Goal: Task Accomplishment & Management: Manage account settings

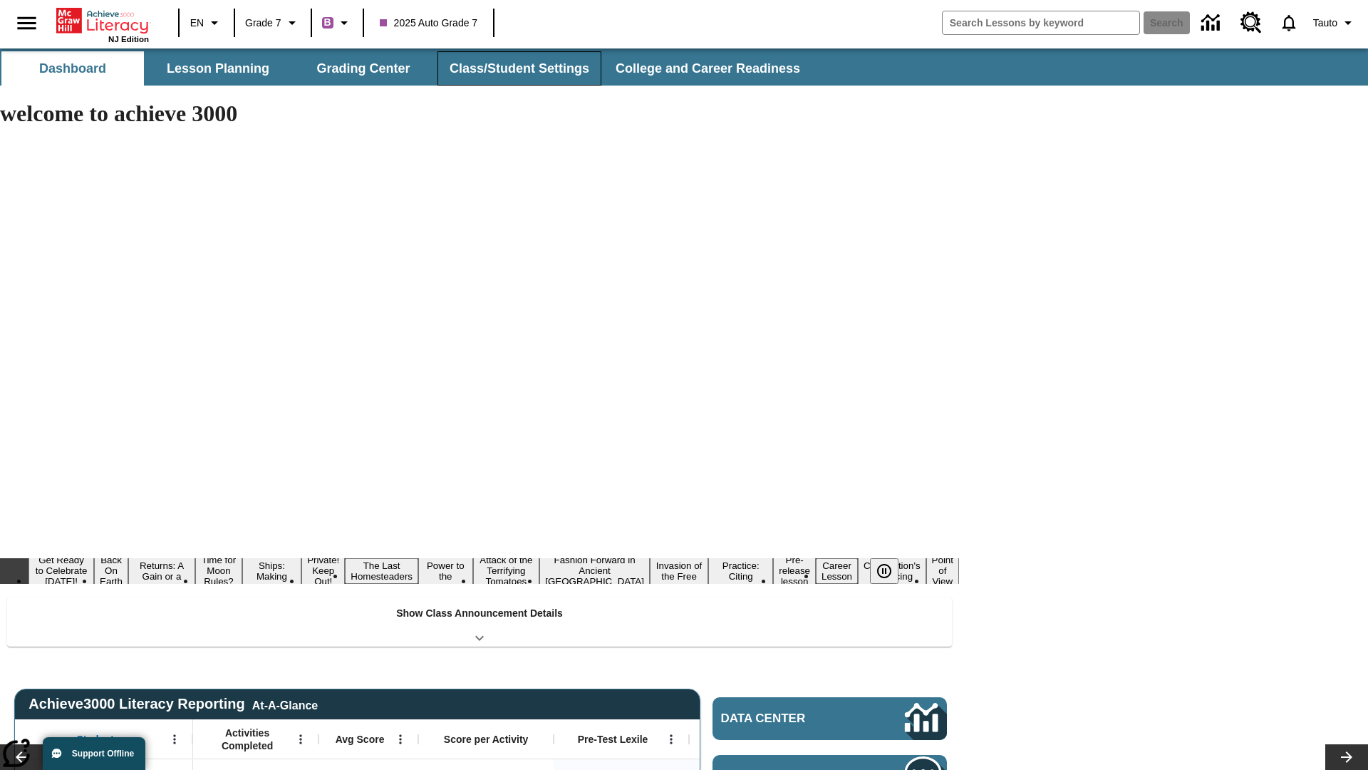
click at [517, 68] on button "Class/Student Settings" at bounding box center [519, 68] width 164 height 34
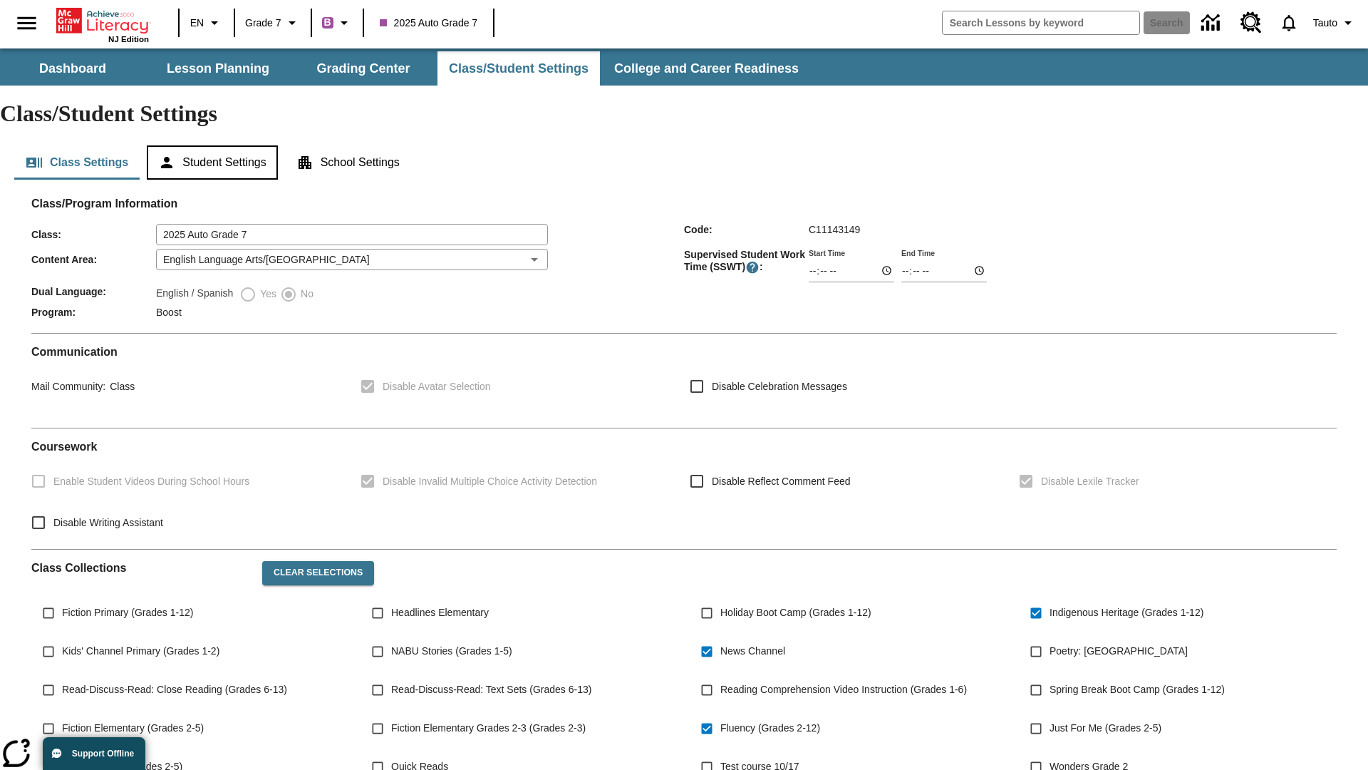
click at [214, 145] on button "Student Settings" at bounding box center [212, 162] width 130 height 34
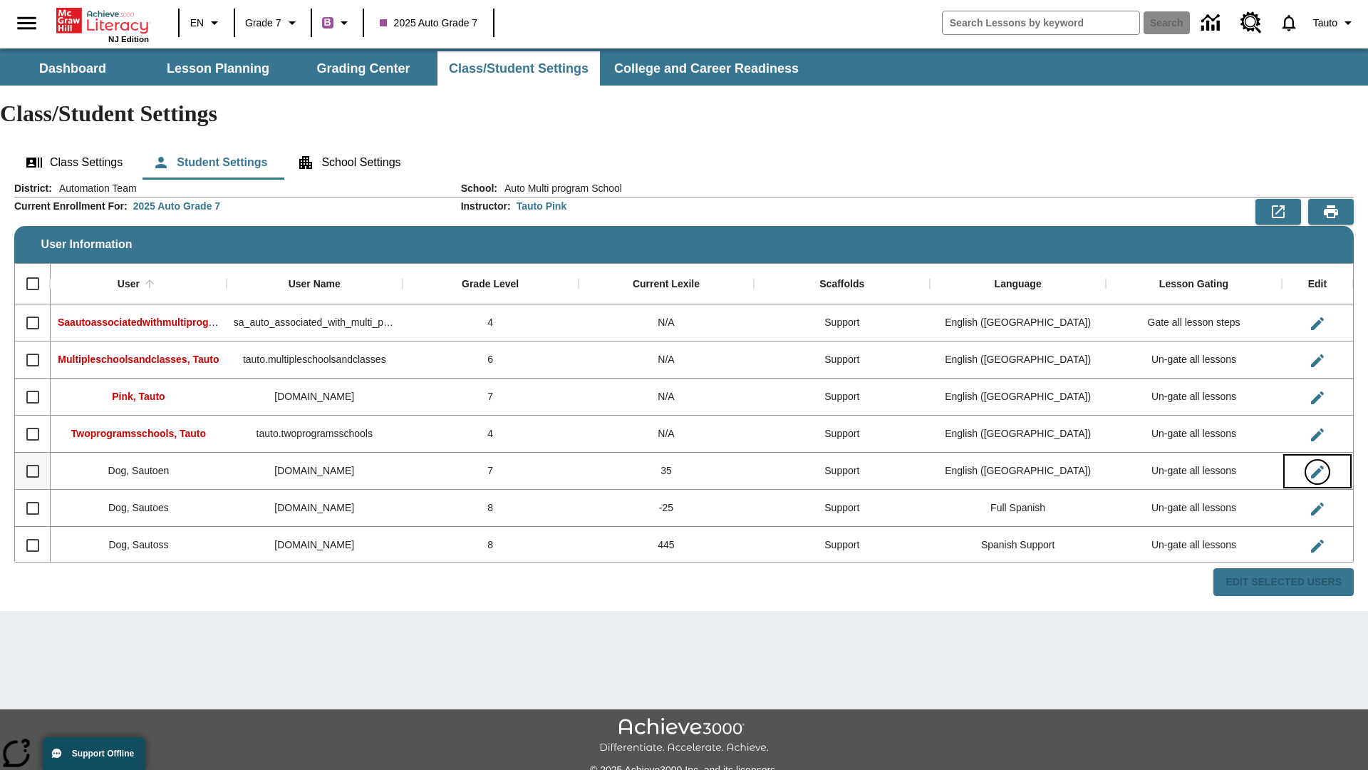
click at [1317, 465] on icon "Edit User" at bounding box center [1317, 471] width 13 height 13
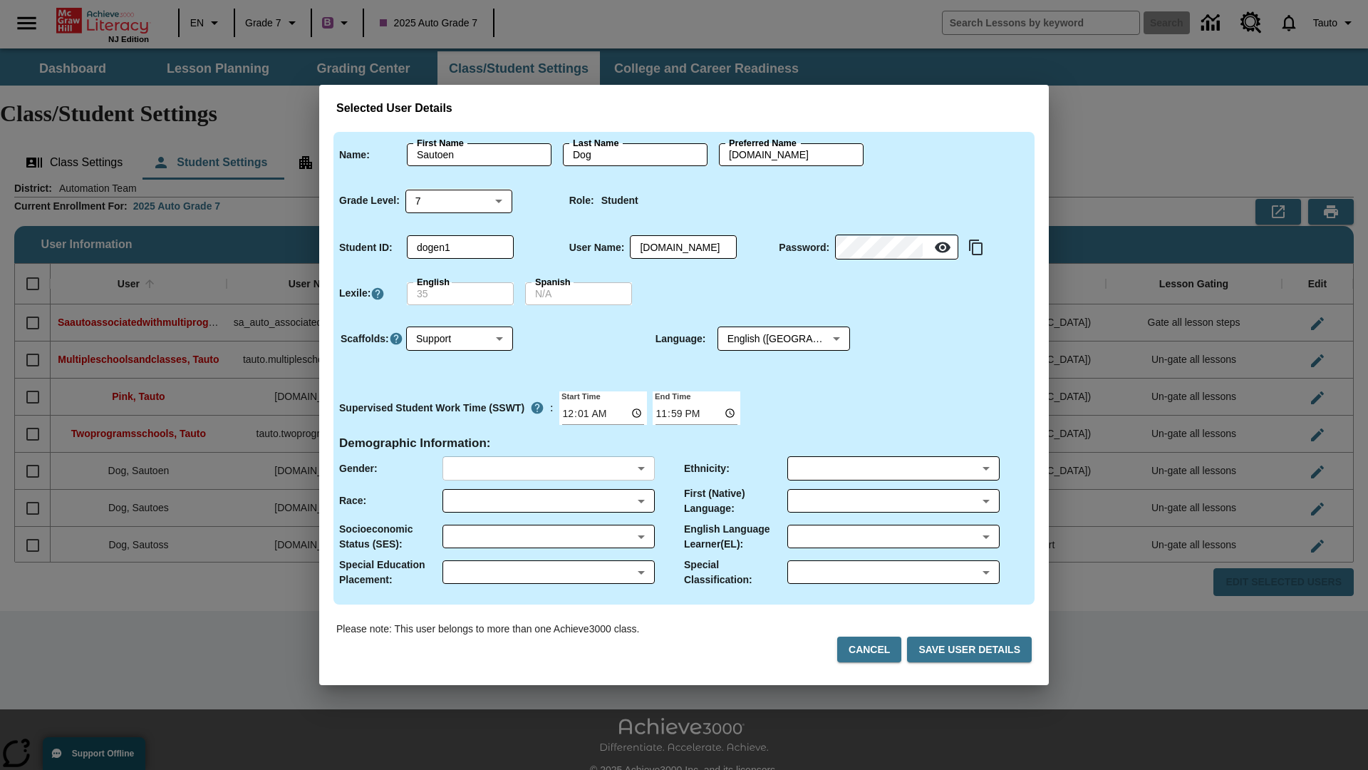
click at [548, 468] on body "Skip to main content NJ Edition EN Grade 7 B 2025 Auto Grade 7 Search 0 Tauto D…" at bounding box center [684, 424] width 1368 height 752
click at [548, 500] on body "Skip to main content NJ Edition EN Grade 7 B 2025 Auto Grade 7 Search 0 Tauto D…" at bounding box center [684, 424] width 1368 height 752
click at [548, 536] on body "Skip to main content NJ Edition EN Grade 7 B 2025 Auto Grade 7 Search 0 Tauto D…" at bounding box center [684, 424] width 1368 height 752
click at [548, 571] on body "Skip to main content NJ Edition EN Grade 7 B 2025 Auto Grade 7 Search 0 Tauto D…" at bounding box center [684, 424] width 1368 height 752
click at [893, 468] on body "Skip to main content NJ Edition EN Grade 7 B 2025 Auto Grade 7 Search 0 Tauto D…" at bounding box center [684, 424] width 1368 height 752
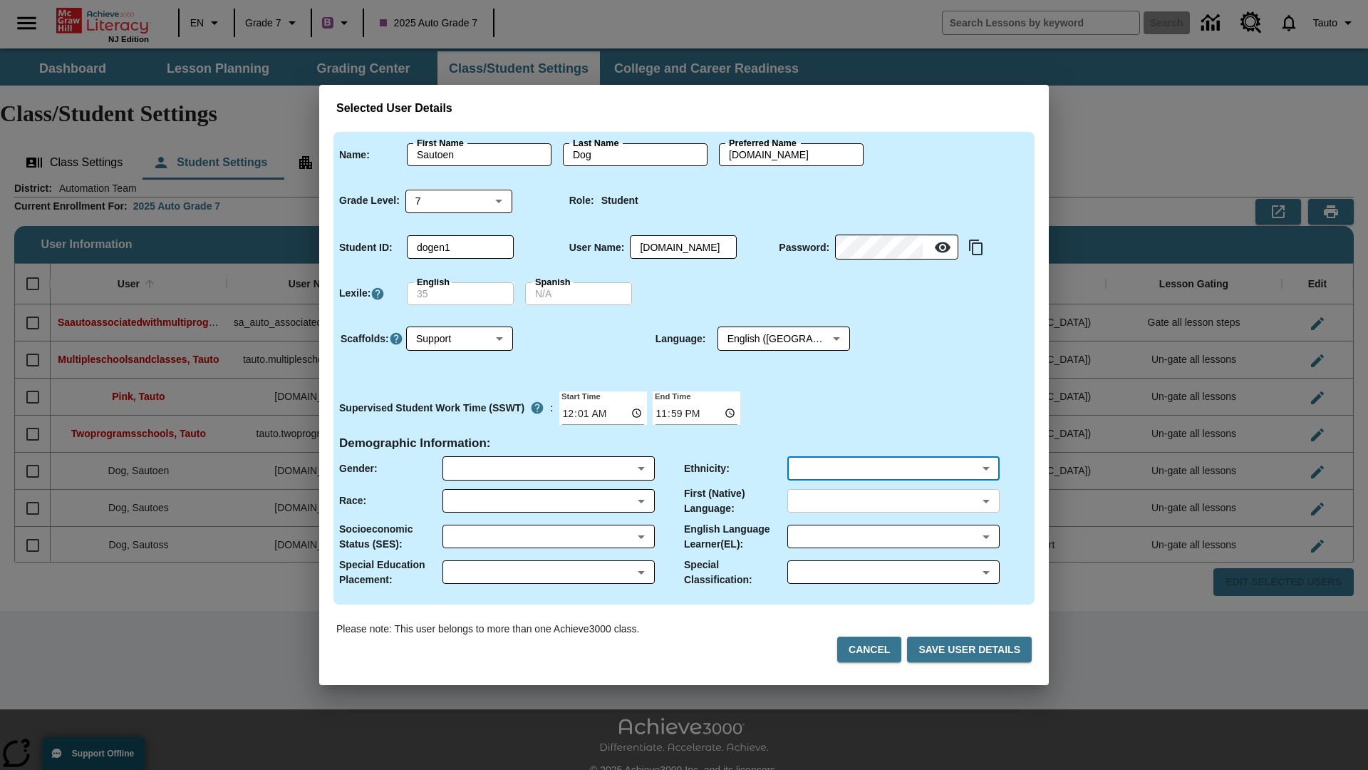
click at [893, 500] on body "Skip to main content NJ Edition EN Grade 7 B 2025 Auto Grade 7 Search 0 Tauto D…" at bounding box center [684, 424] width 1368 height 752
click at [893, 536] on body "Skip to main content NJ Edition EN Grade 7 B 2025 Auto Grade 7 Search 0 Tauto D…" at bounding box center [684, 424] width 1368 height 752
click at [893, 571] on body "Skip to main content NJ Edition EN Grade 7 B 2025 Auto Grade 7 Search 0 Tauto D…" at bounding box center [684, 424] width 1368 height 752
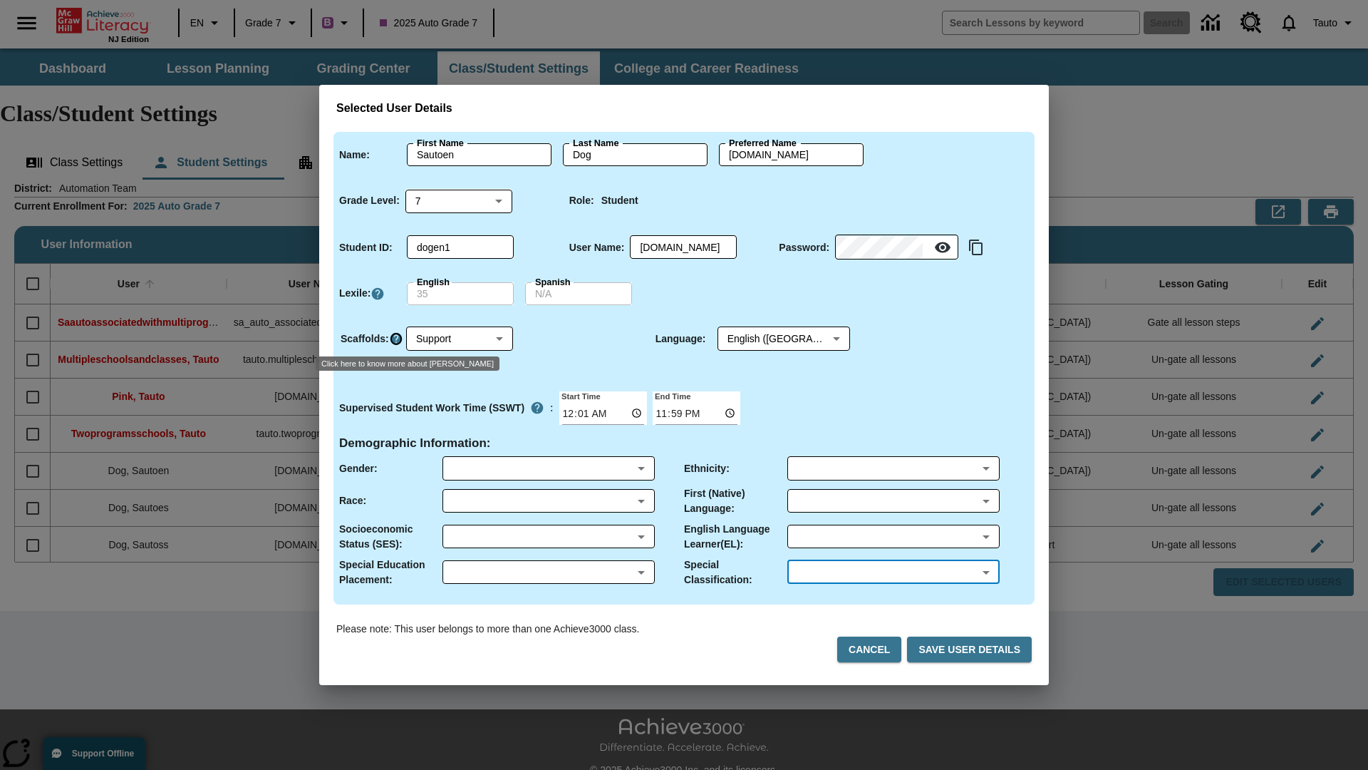
click at [395, 338] on icon "Click here to know more about Scaffolds" at bounding box center [396, 338] width 14 height 14
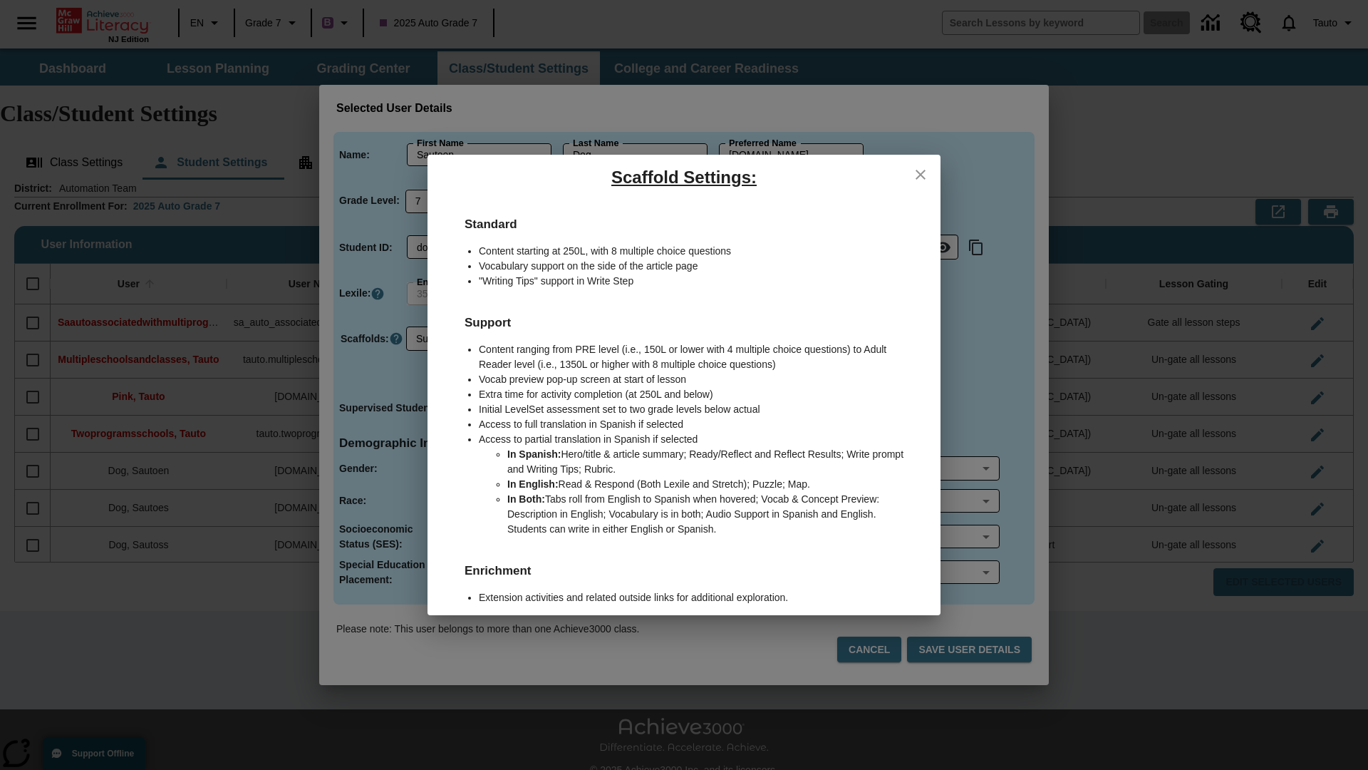
click at [921, 174] on icon "close" at bounding box center [921, 175] width 10 height 10
